Goal: Check status

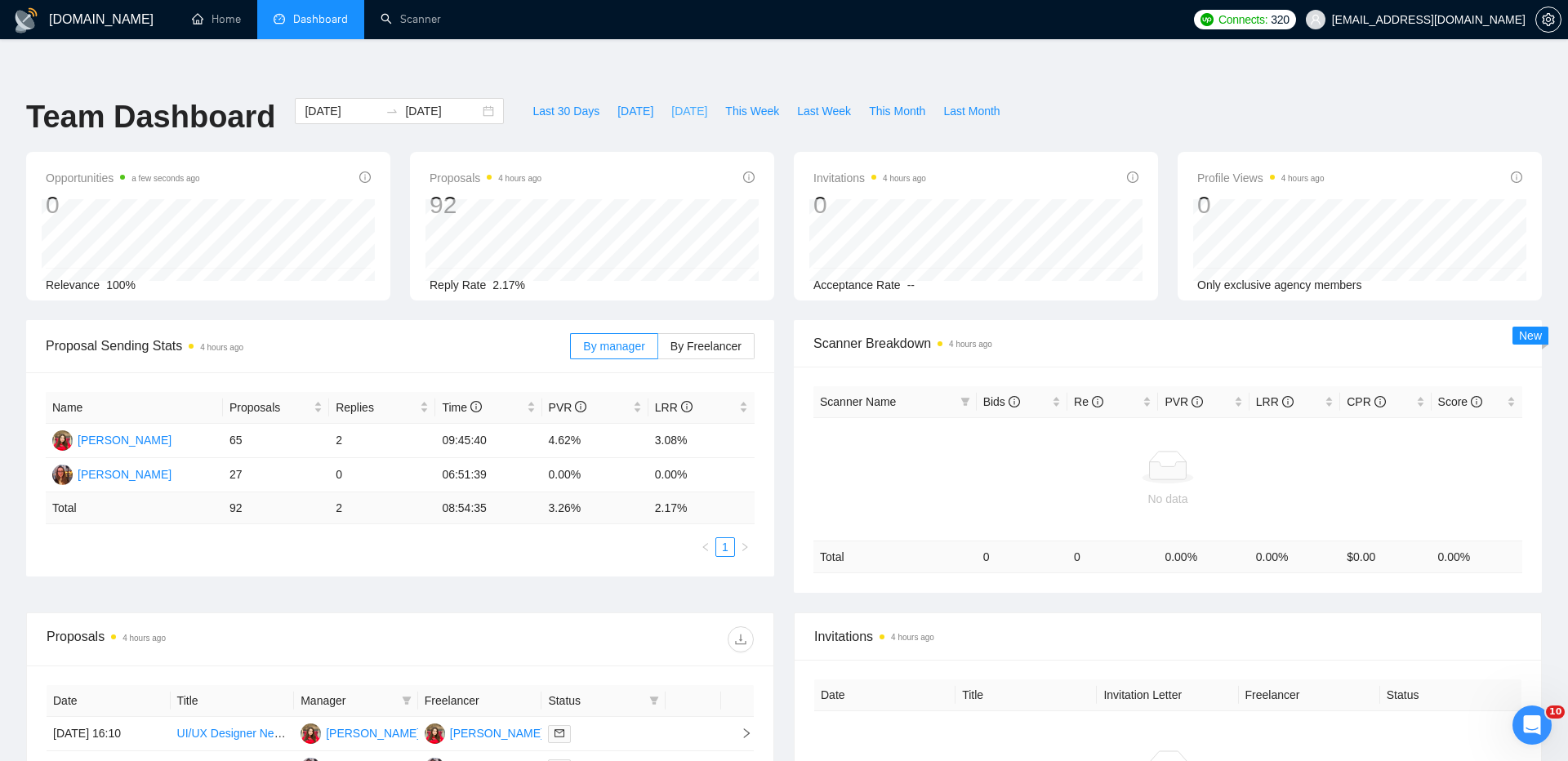
click at [678, 102] on span "[DATE]" at bounding box center [689, 111] width 36 height 18
type input "[DATE]"
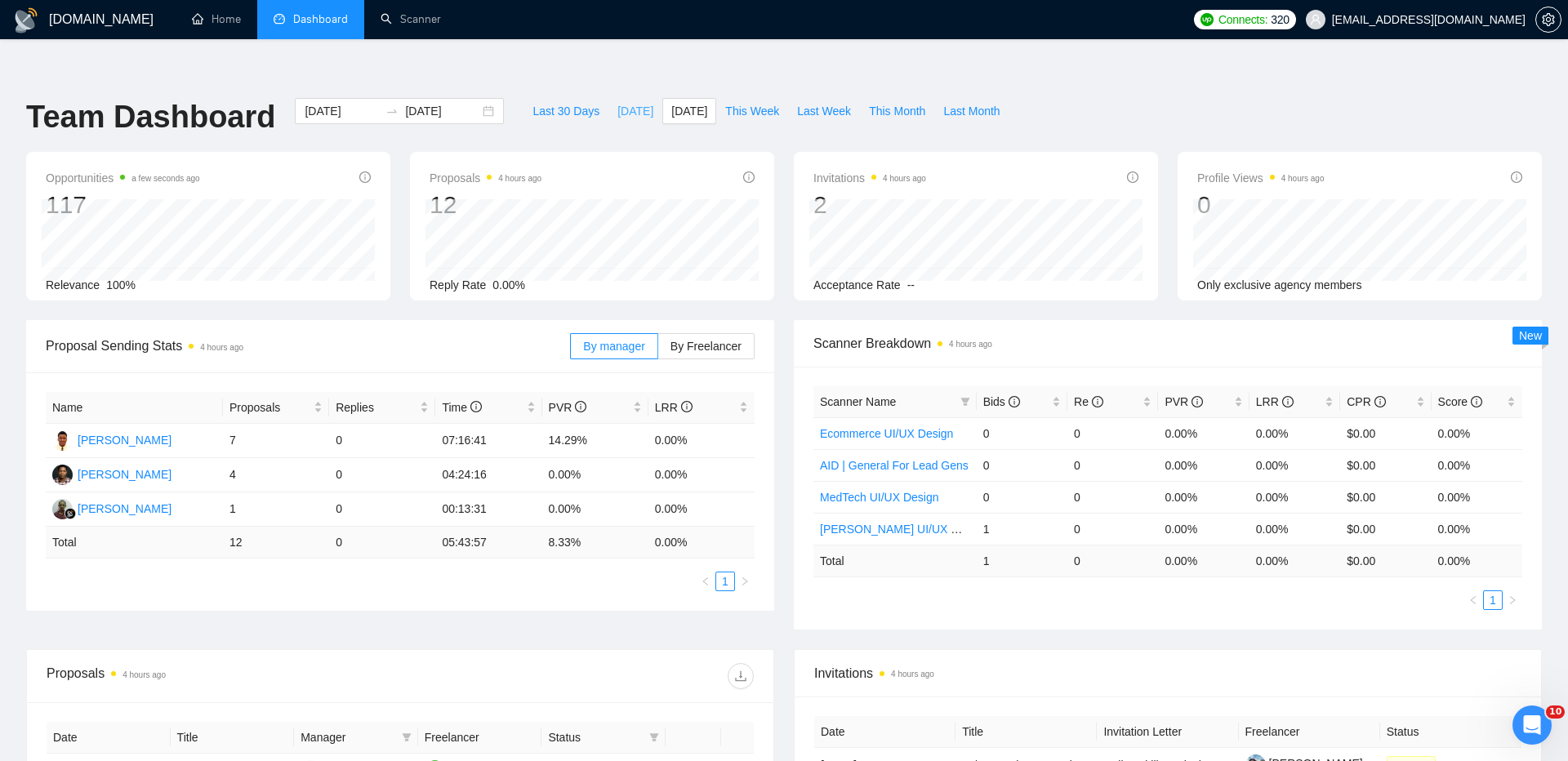
click at [620, 102] on span "[DATE]" at bounding box center [636, 111] width 36 height 18
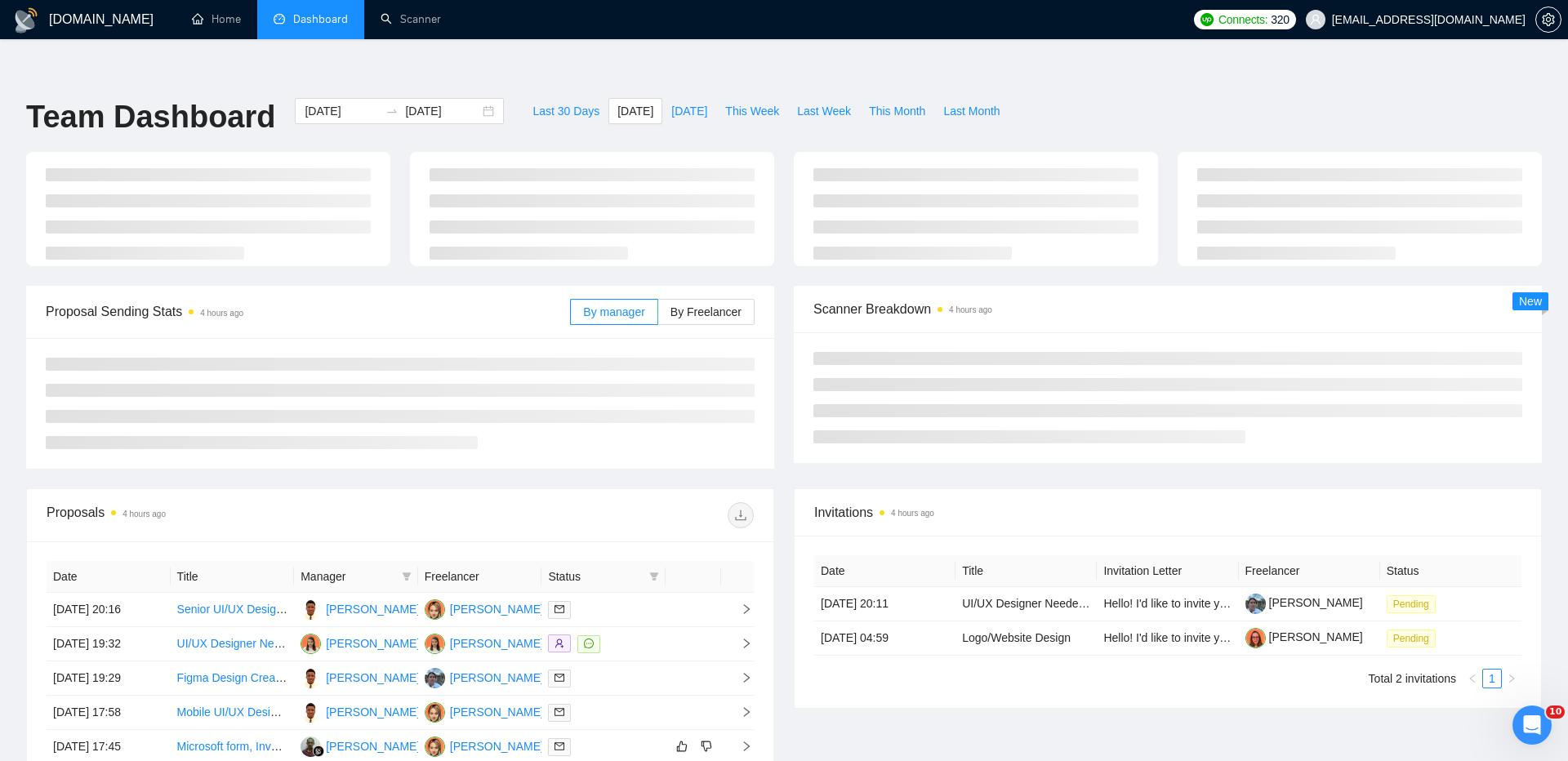
type input "[DATE]"
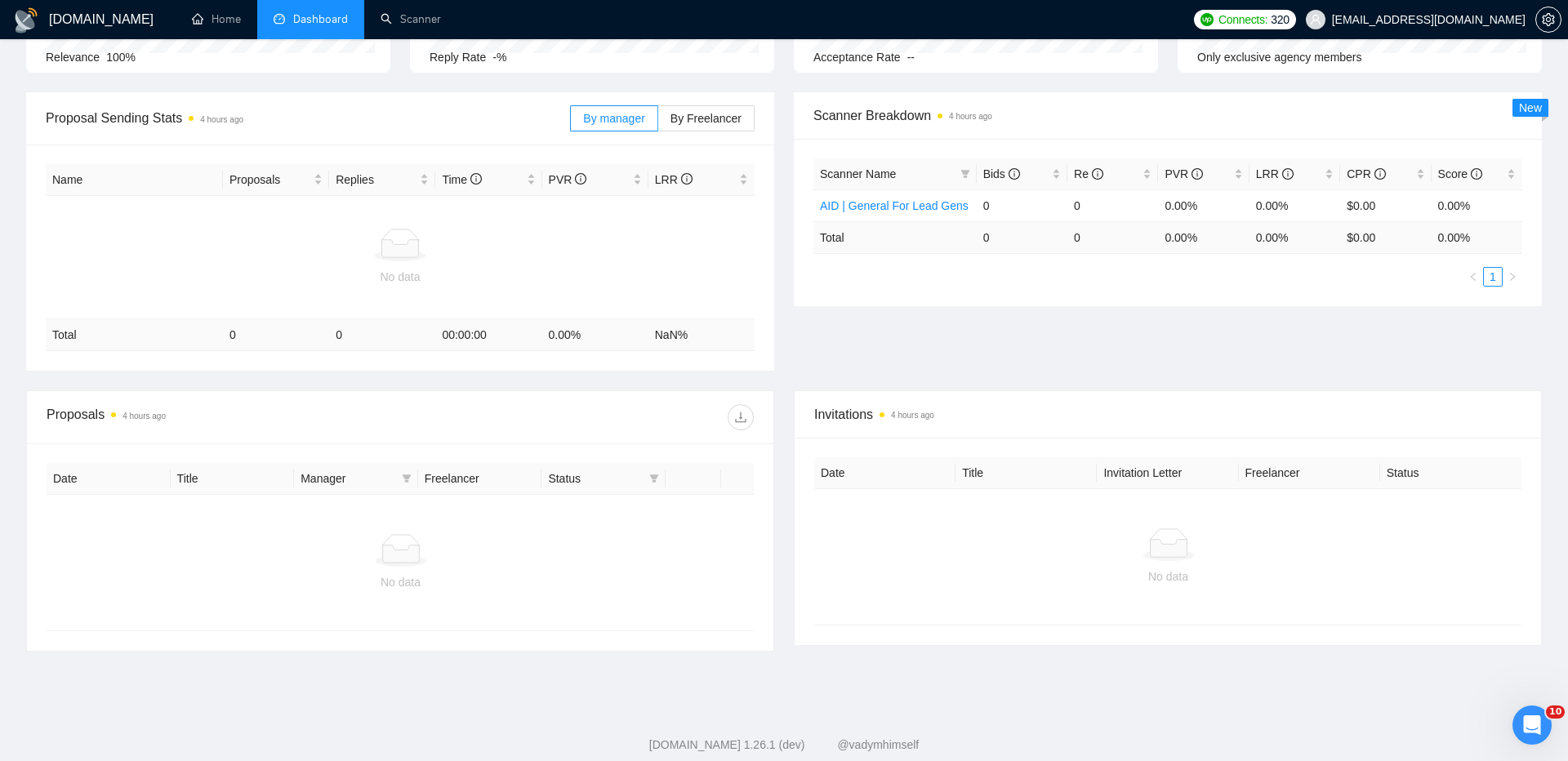
scroll to position [17, 0]
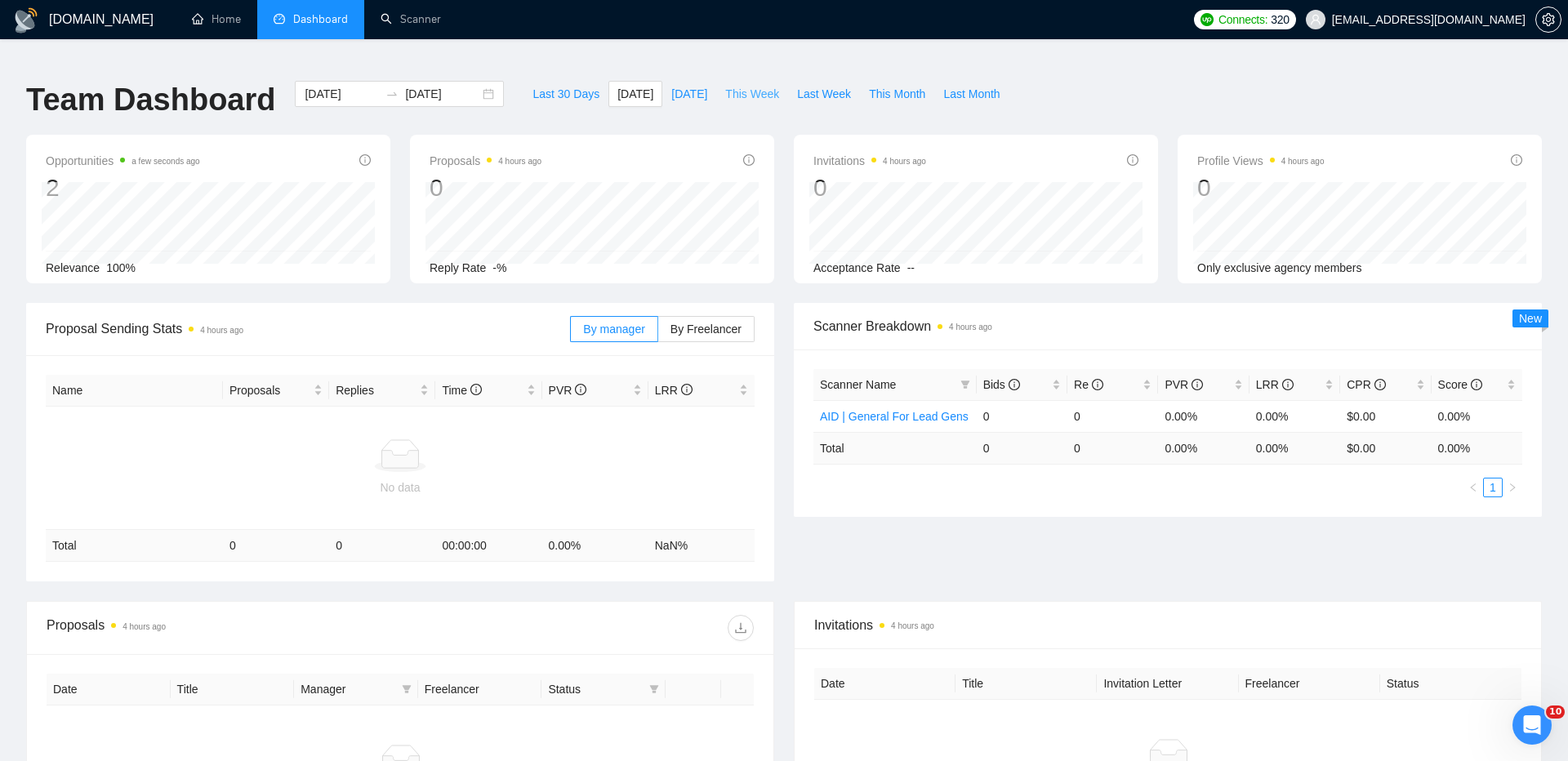
click at [737, 85] on span "This Week" at bounding box center [752, 94] width 54 height 18
type input "[DATE]"
